Goal: Information Seeking & Learning: Learn about a topic

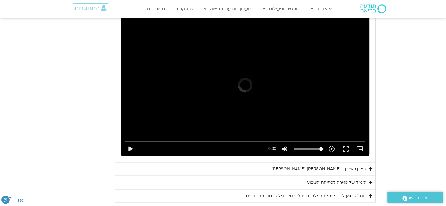
scroll to position [961, 0]
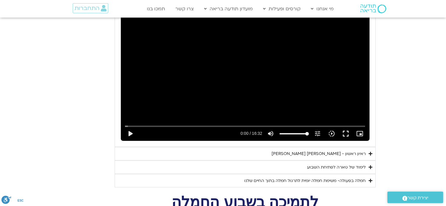
click at [366, 147] on summary "ראיון ראשון - טארה בראך וכריסטין נף" at bounding box center [245, 153] width 261 height 13
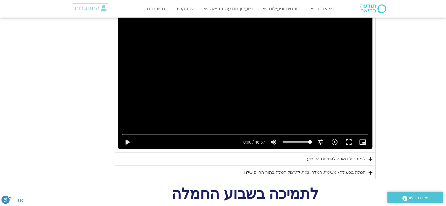
scroll to position [1119, 0]
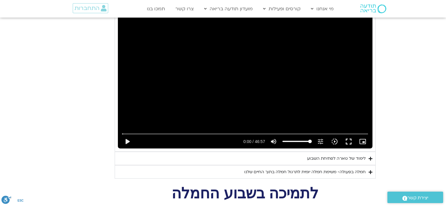
click at [363, 155] on div "לימוד של טארה לפתיחת השבוע" at bounding box center [336, 158] width 59 height 7
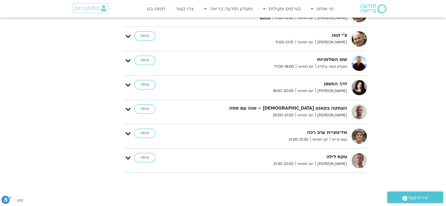
scroll to position [2005, 0]
click at [339, 153] on strong "טקס לילה" at bounding box center [276, 157] width 144 height 8
click at [147, 153] on link "כניסה" at bounding box center [144, 157] width 21 height 9
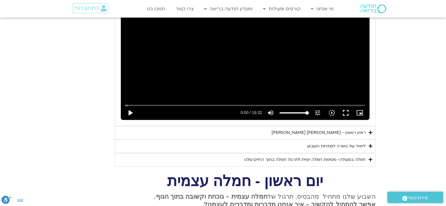
scroll to position [688, 0]
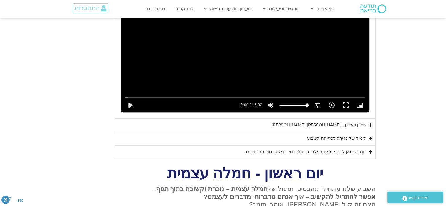
click at [357, 135] on div "לימוד של טארה לפתיחת השבוע" at bounding box center [336, 138] width 59 height 7
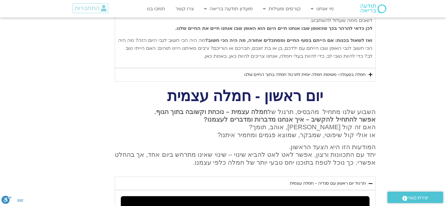
scroll to position [946, 0]
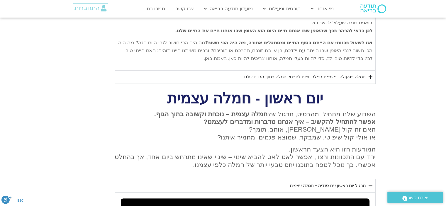
click at [364, 74] on div "חמלה בפעולה- משימת חמלה יומית לתרגול חמלה בתוך החיים שלנו" at bounding box center [304, 77] width 121 height 7
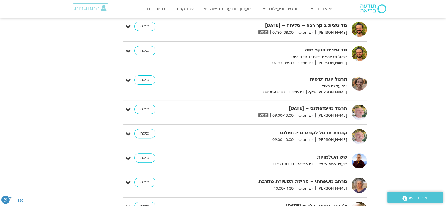
scroll to position [2375, 0]
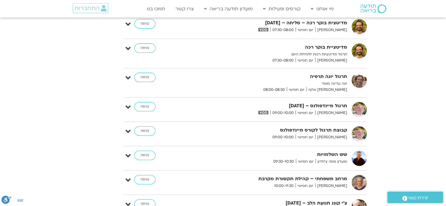
click at [323, 200] on strong "צ'י קונג תנועת הלב – 9.10.25" at bounding box center [276, 204] width 144 height 8
click at [146, 200] on link "כניסה" at bounding box center [144, 204] width 21 height 9
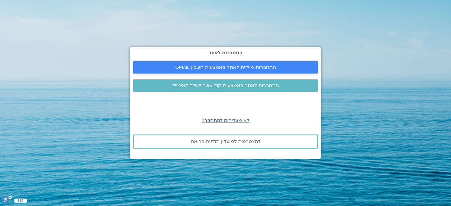
click at [274, 66] on span "התחברות מיידית לאתר באמצעות חשבון GMAIL" at bounding box center [225, 67] width 101 height 5
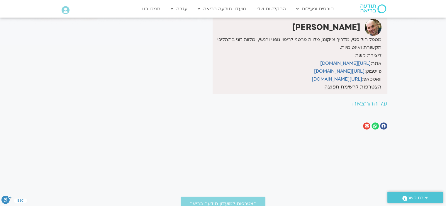
click at [422, 119] on section "לספריית ה-VOD להקלטות שלי צ'י קונג תנועת הלב – 9.10.25 הגישה שלך לא בתוקף. לחצו…" at bounding box center [223, 40] width 446 height 195
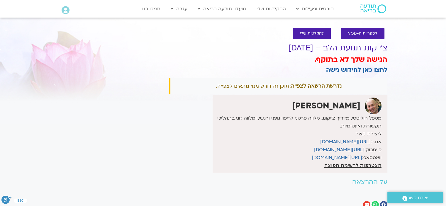
click at [314, 35] on span "להקלטות שלי" at bounding box center [312, 33] width 24 height 4
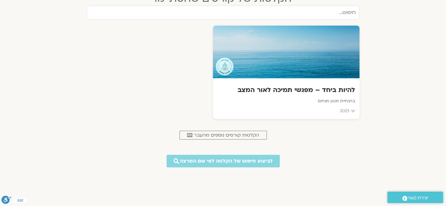
scroll to position [269, 0]
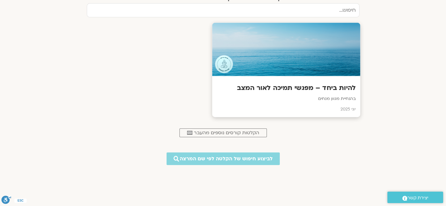
click at [344, 96] on p "בהנחיית מגוון מנחים" at bounding box center [286, 98] width 139 height 7
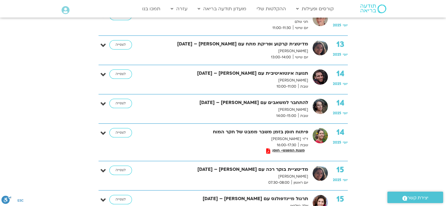
scroll to position [136, 0]
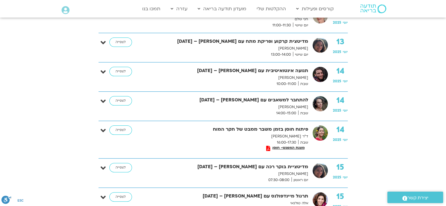
click at [305, 128] on strong "פיתוח חוסן בזמן משבר ממבט של חקר המוח" at bounding box center [231, 130] width 154 height 8
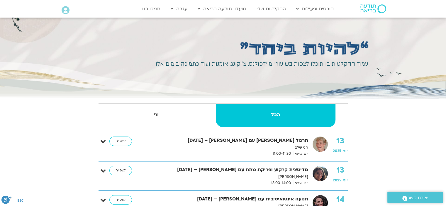
scroll to position [0, 0]
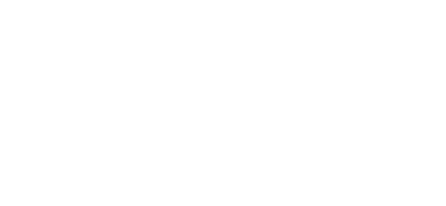
scroll to position [268, 0]
